Goal: Task Accomplishment & Management: Manage account settings

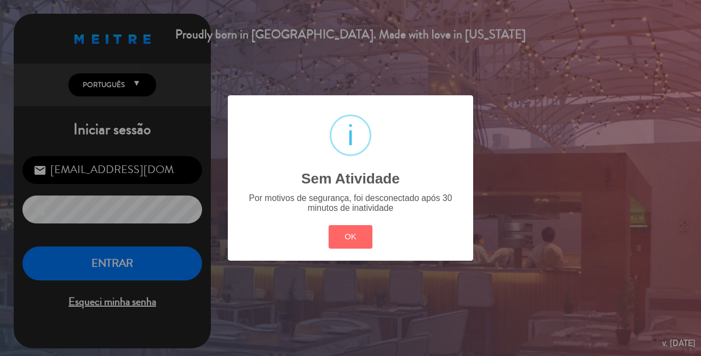
click at [355, 248] on button "OK" at bounding box center [351, 237] width 44 height 24
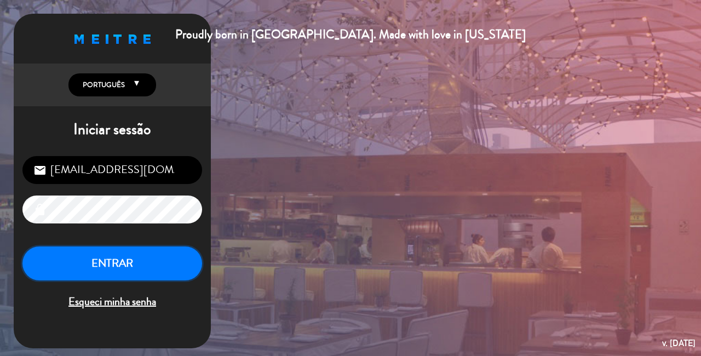
click at [139, 265] on button "ENTRAR" at bounding box center [112, 264] width 180 height 35
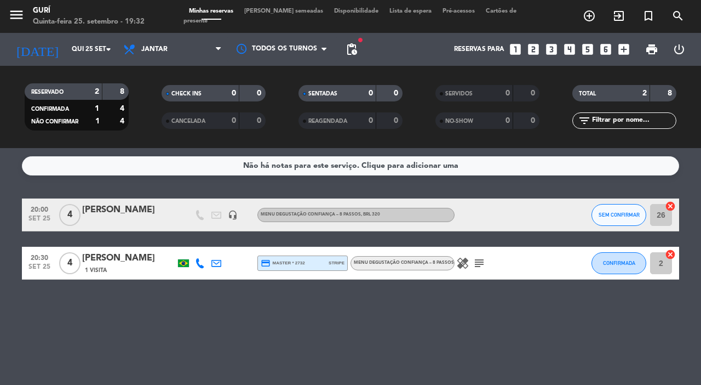
click at [95, 212] on div "[PERSON_NAME]" at bounding box center [128, 210] width 93 height 14
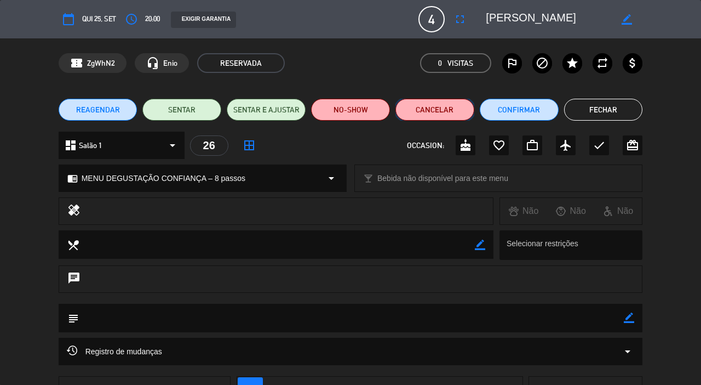
click at [424, 111] on button "Cancelar" at bounding box center [435, 110] width 79 height 22
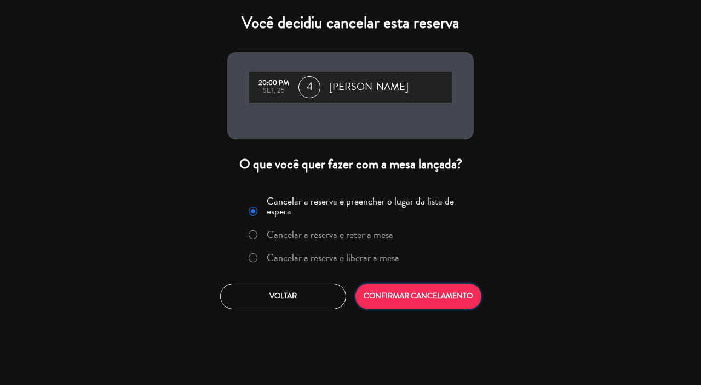
click at [386, 297] on button "CONFIRMAR CANCELAMENTO" at bounding box center [419, 296] width 126 height 26
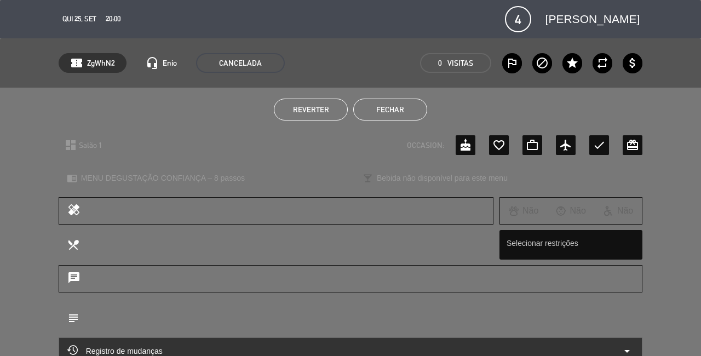
type input "[EMAIL_ADDRESS][DOMAIN_NAME]"
click at [395, 105] on button "Fechar" at bounding box center [390, 110] width 74 height 22
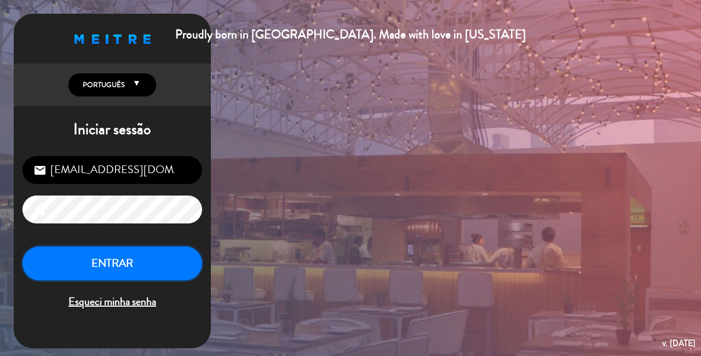
click at [117, 254] on button "ENTRAR" at bounding box center [112, 264] width 180 height 35
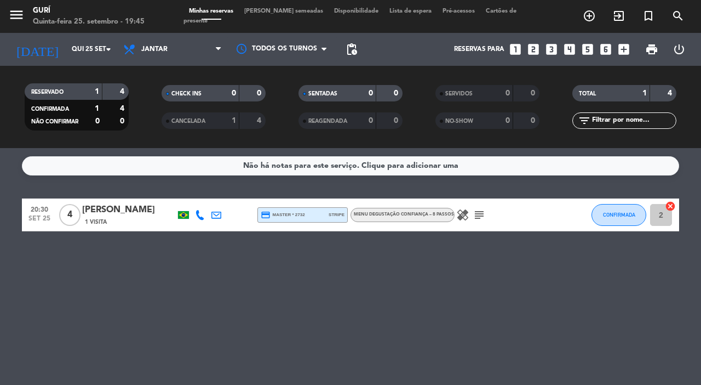
drag, startPoint x: 74, startPoint y: 406, endPoint x: 251, endPoint y: 25, distance: 420.5
click at [0, 356] on html "close × Gurí × chrome_reader_mode Lista de Reservas account_box Clientes accoun…" at bounding box center [350, 192] width 701 height 385
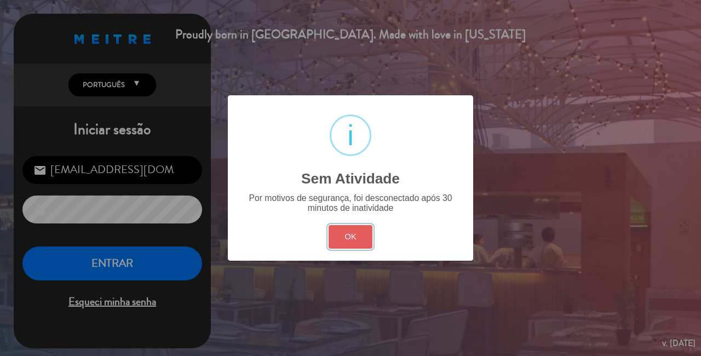
click at [356, 239] on button "OK" at bounding box center [351, 237] width 44 height 24
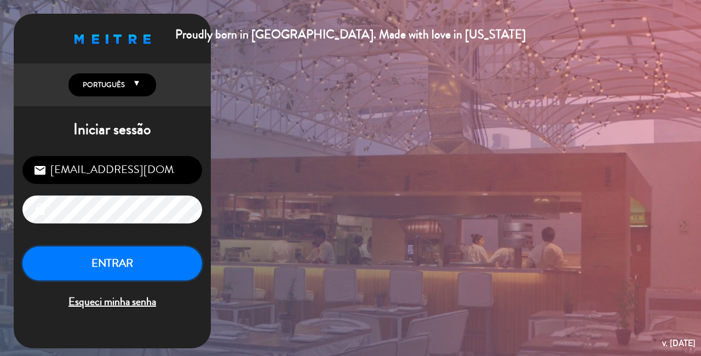
click at [103, 266] on button "ENTRAR" at bounding box center [112, 264] width 180 height 35
